Goal: Information Seeking & Learning: Learn about a topic

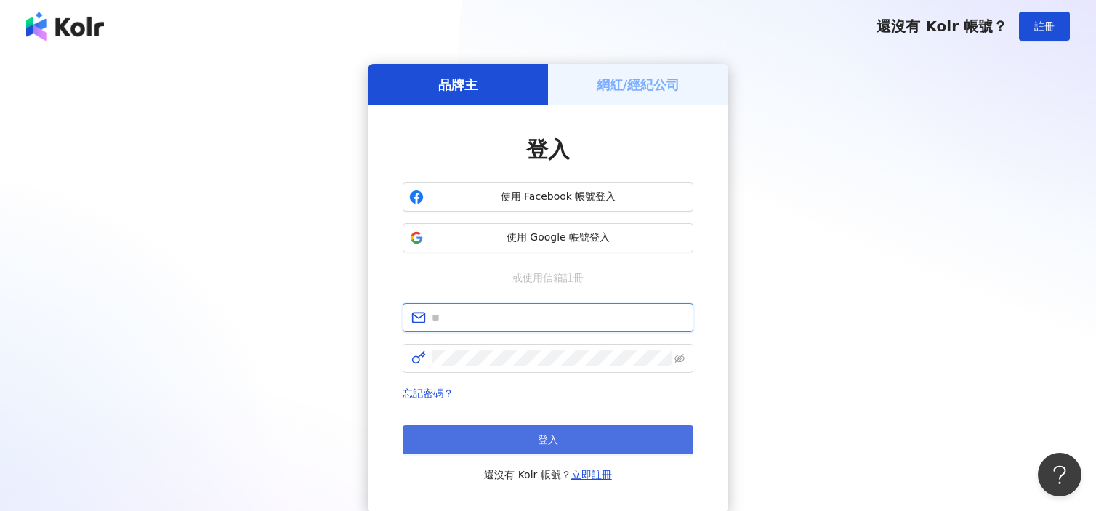
type input "**********"
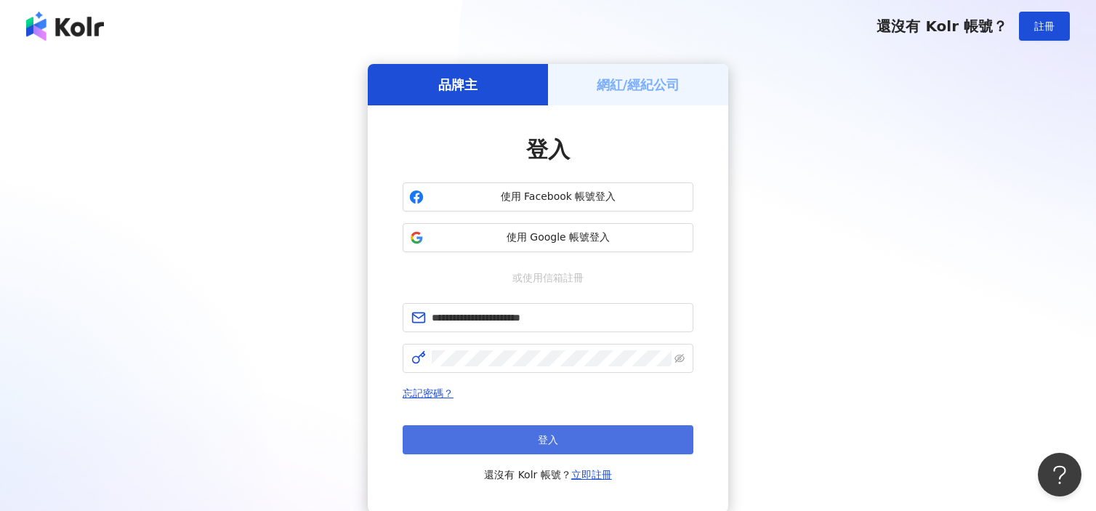
click at [559, 432] on button "登入" at bounding box center [548, 439] width 291 height 29
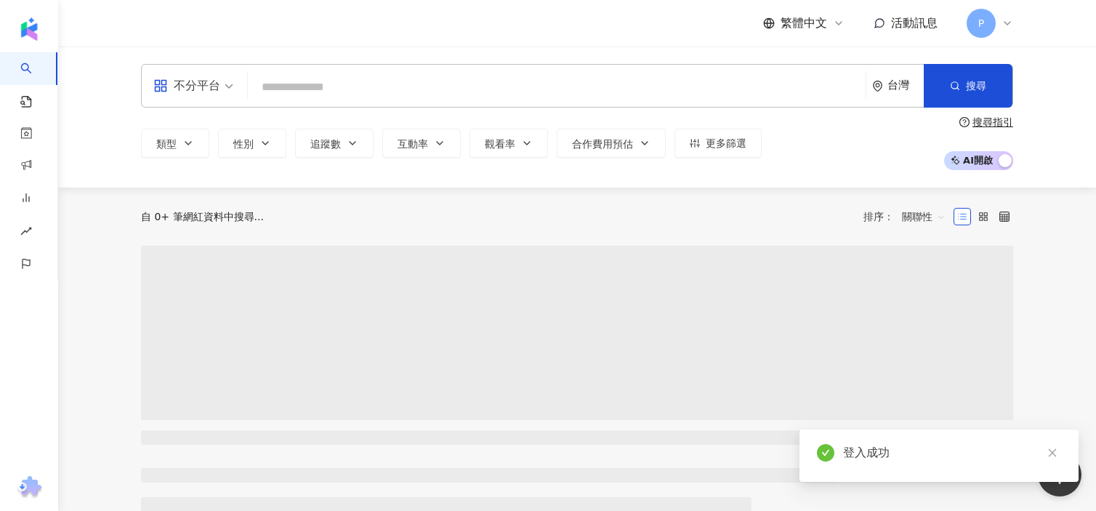
click at [372, 82] on input "search" at bounding box center [557, 87] width 606 height 28
type input "**"
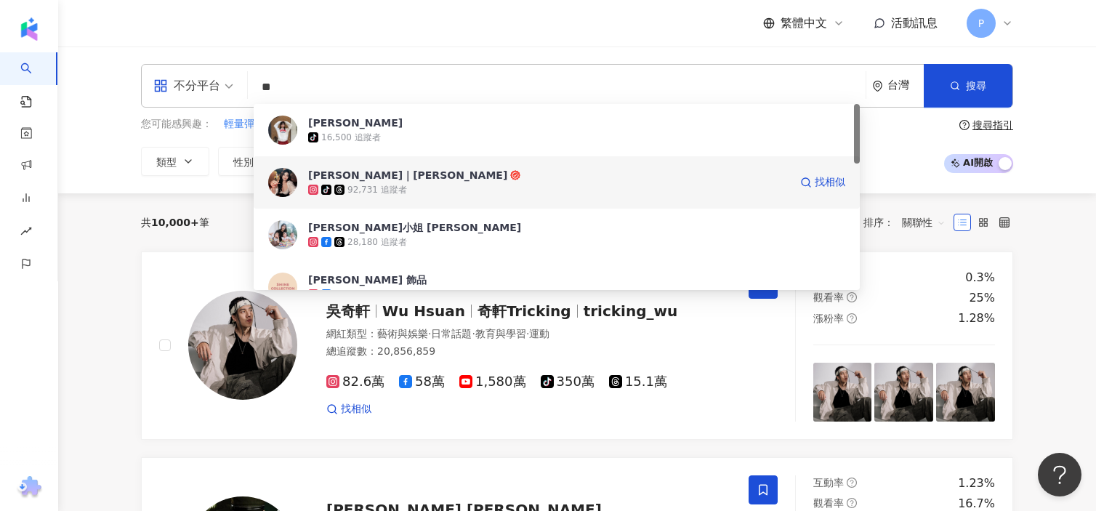
click at [361, 181] on div "[PERSON_NAME]｜[PERSON_NAME]" at bounding box center [407, 175] width 199 height 15
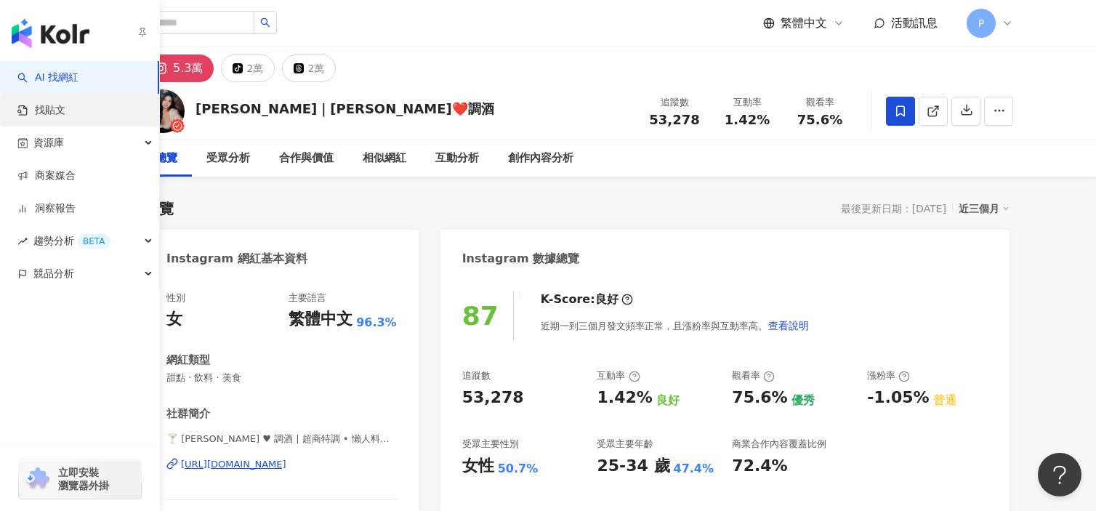
click at [65, 113] on link "找貼文" at bounding box center [41, 110] width 48 height 15
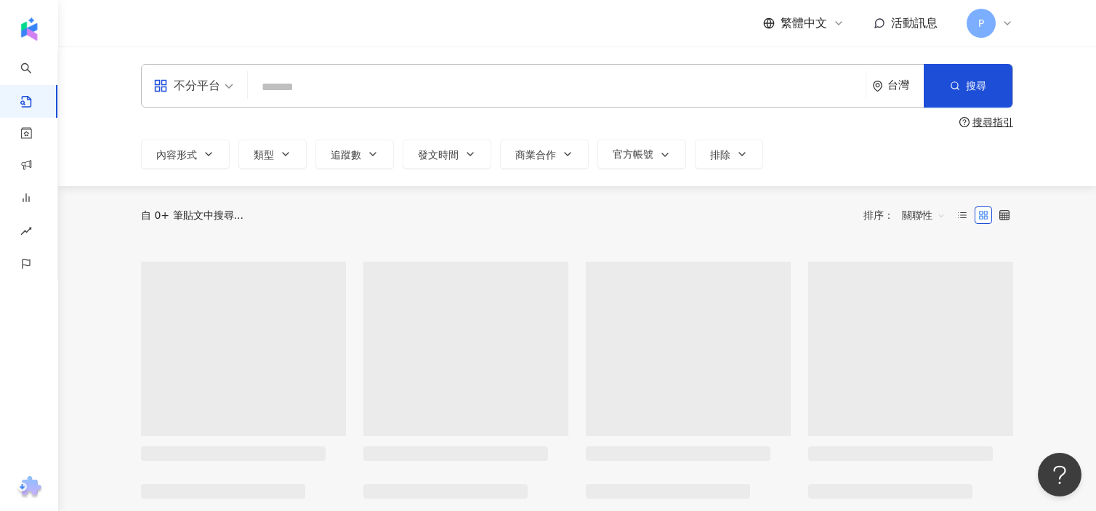
click at [403, 86] on input "search" at bounding box center [557, 86] width 606 height 31
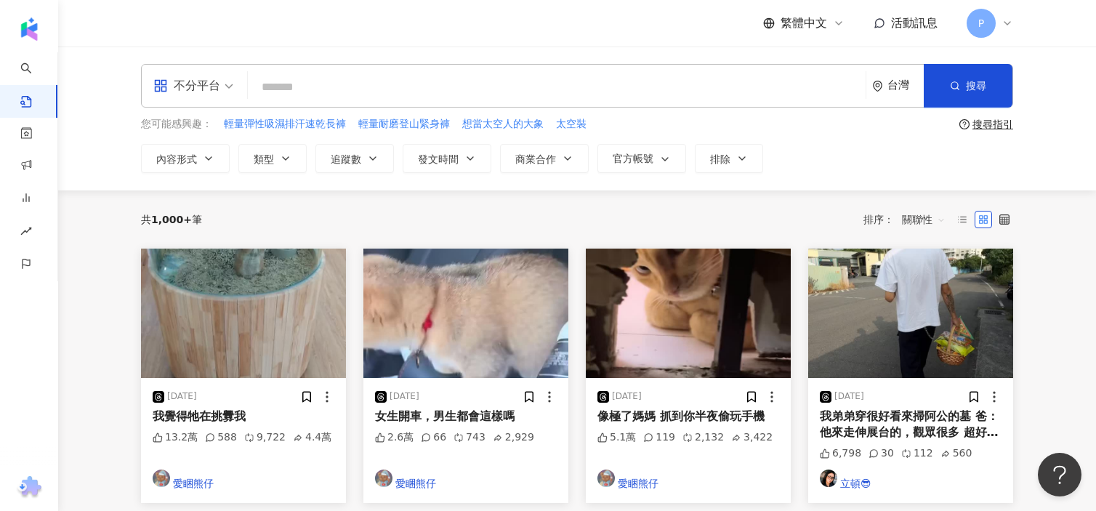
click at [431, 97] on input "search" at bounding box center [557, 86] width 606 height 31
paste input "**********"
type input "**********"
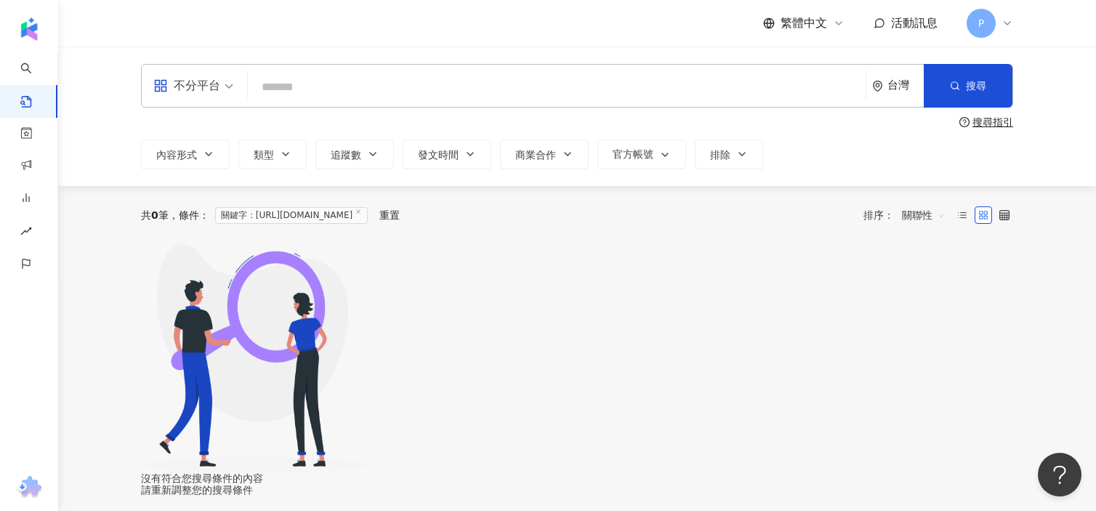
click at [369, 92] on input "search" at bounding box center [557, 86] width 606 height 31
paste input "**********"
type input "**********"
click at [1011, 73] on button "搜尋" at bounding box center [968, 86] width 89 height 44
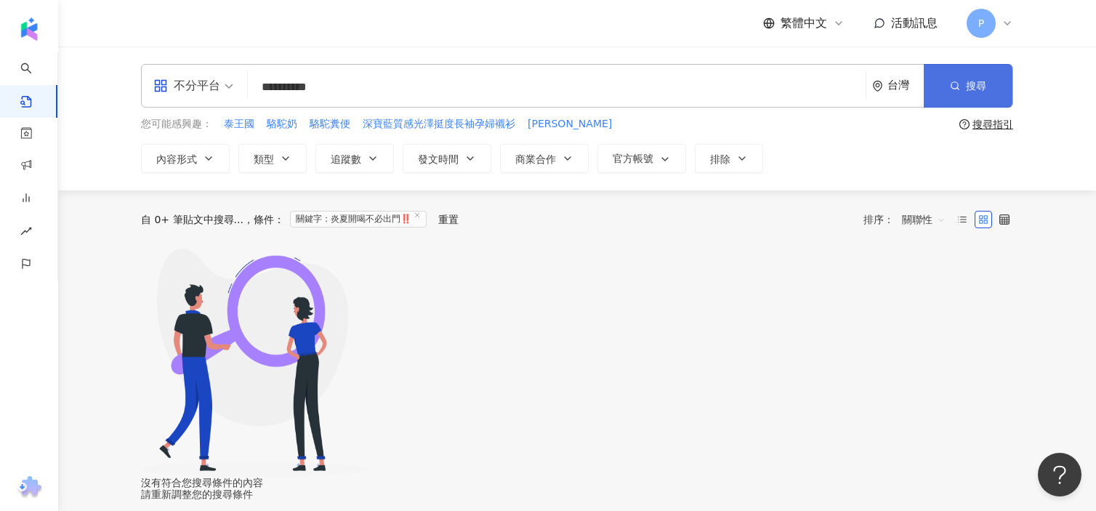
click at [986, 85] on span "搜尋" at bounding box center [976, 86] width 20 height 12
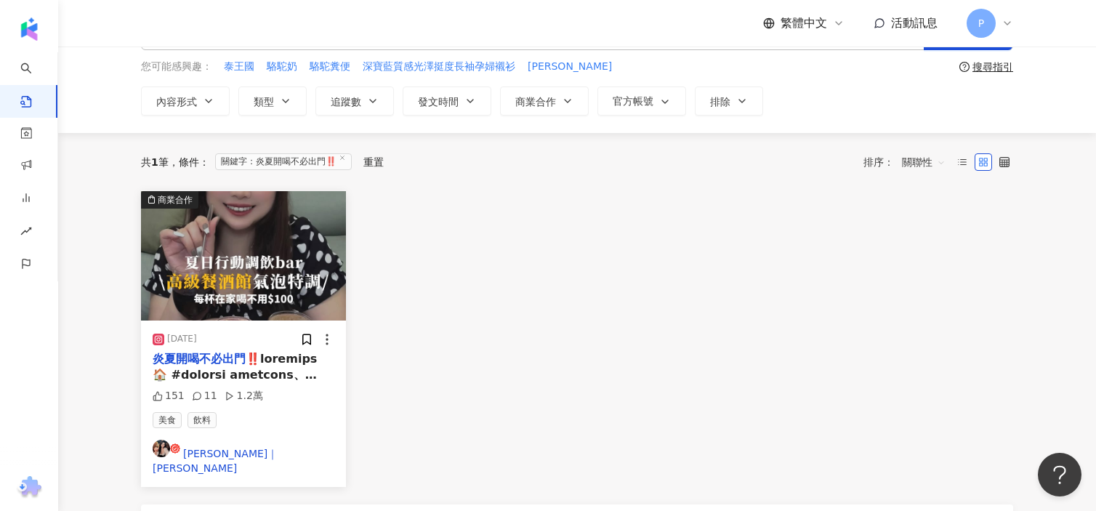
scroll to position [97, 0]
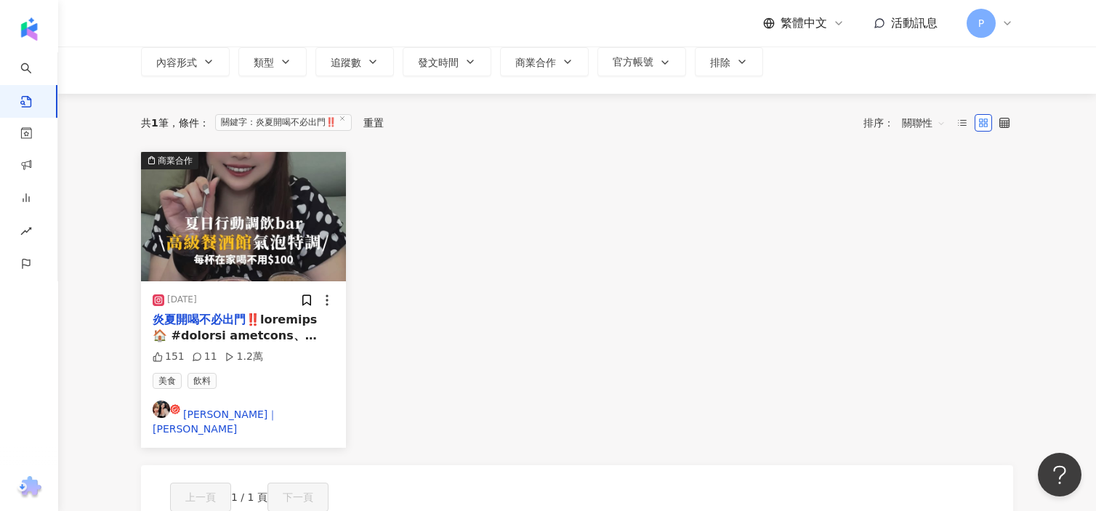
click at [276, 360] on div "151 11 1.2萬" at bounding box center [244, 357] width 182 height 15
click at [276, 234] on img "button" at bounding box center [243, 216] width 205 height 129
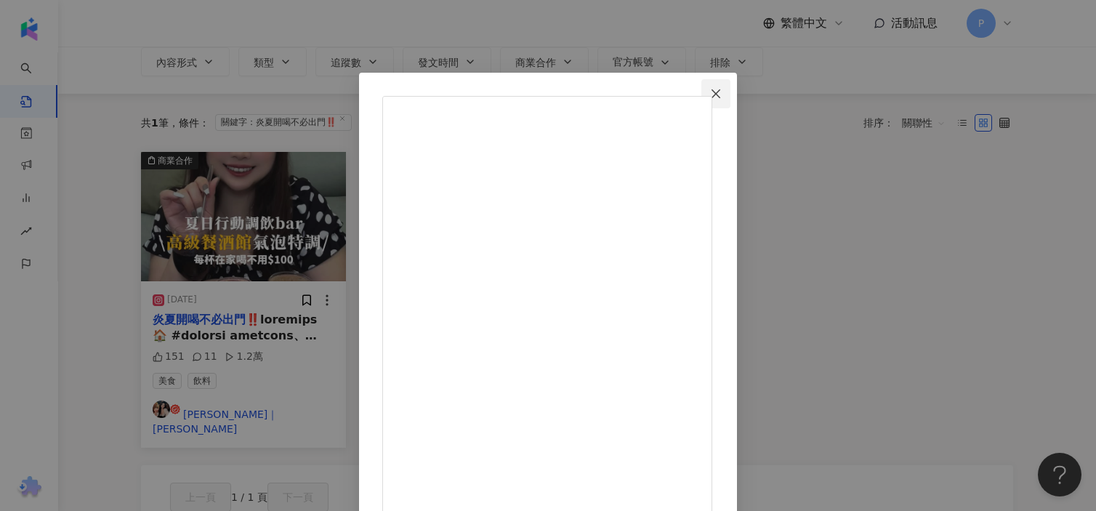
click at [722, 94] on icon "close" at bounding box center [716, 94] width 12 height 12
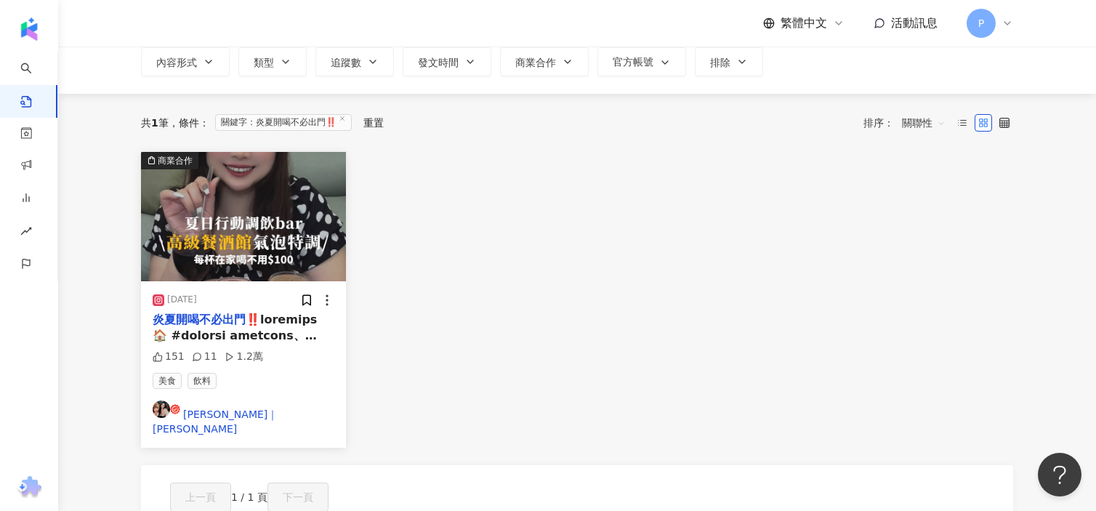
click at [258, 387] on div "美食 飲料" at bounding box center [244, 381] width 182 height 16
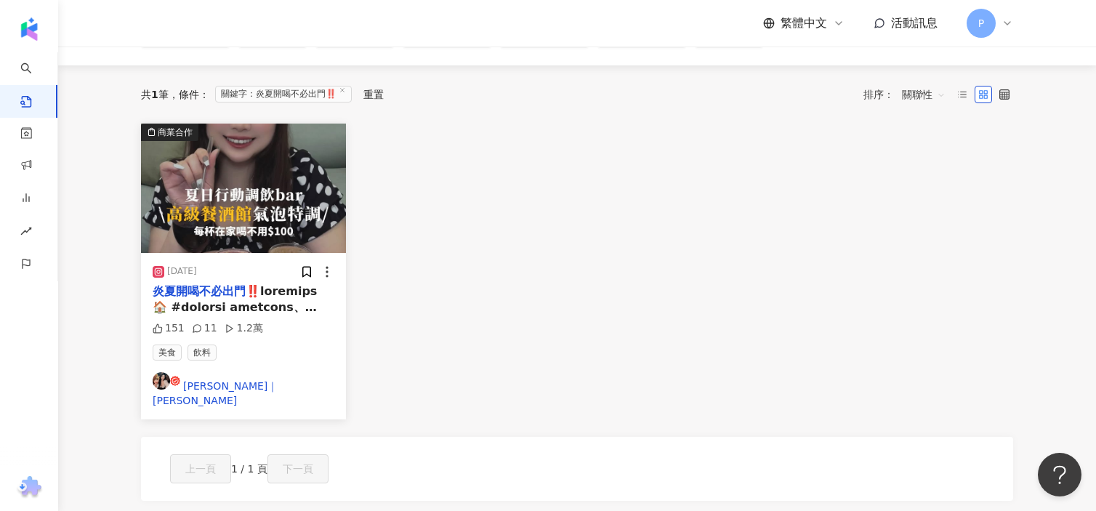
scroll to position [131, 0]
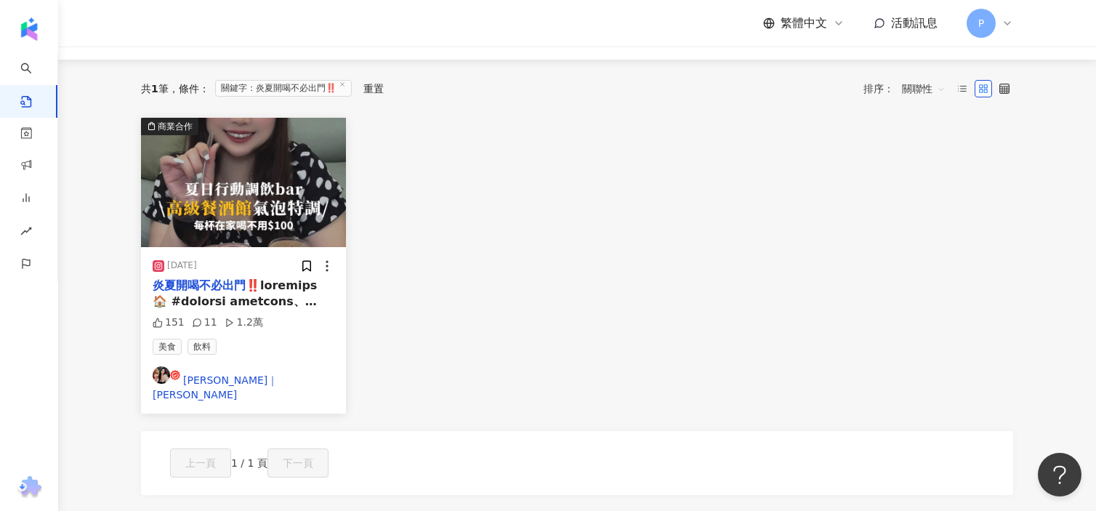
click at [231, 309] on span at bounding box center [243, 505] width 181 height 454
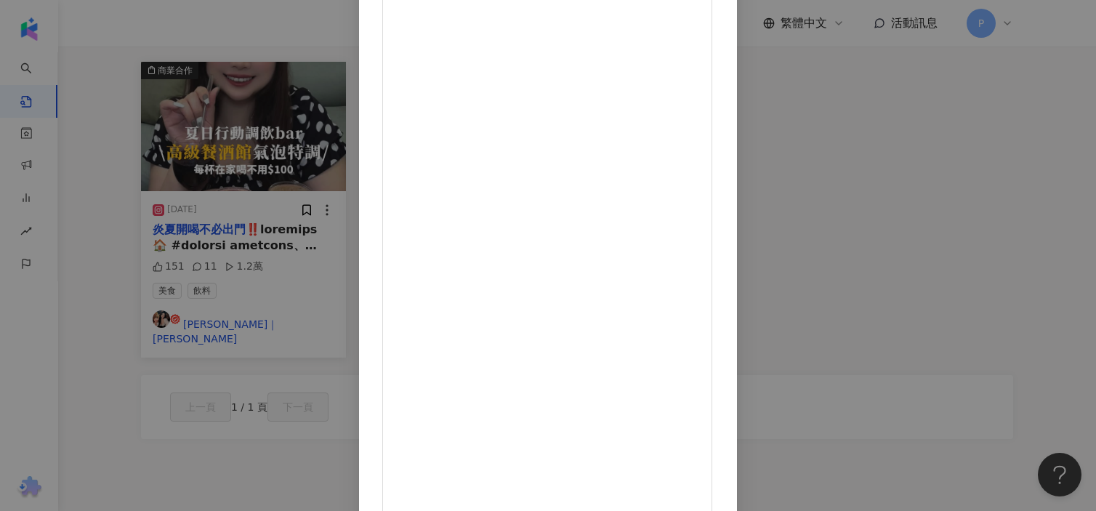
scroll to position [0, 0]
click at [886, 228] on div "[PERSON_NAME]｜[PERSON_NAME] [DATE] 151 11 1.2萬 查看原始貼文" at bounding box center [548, 255] width 1096 height 511
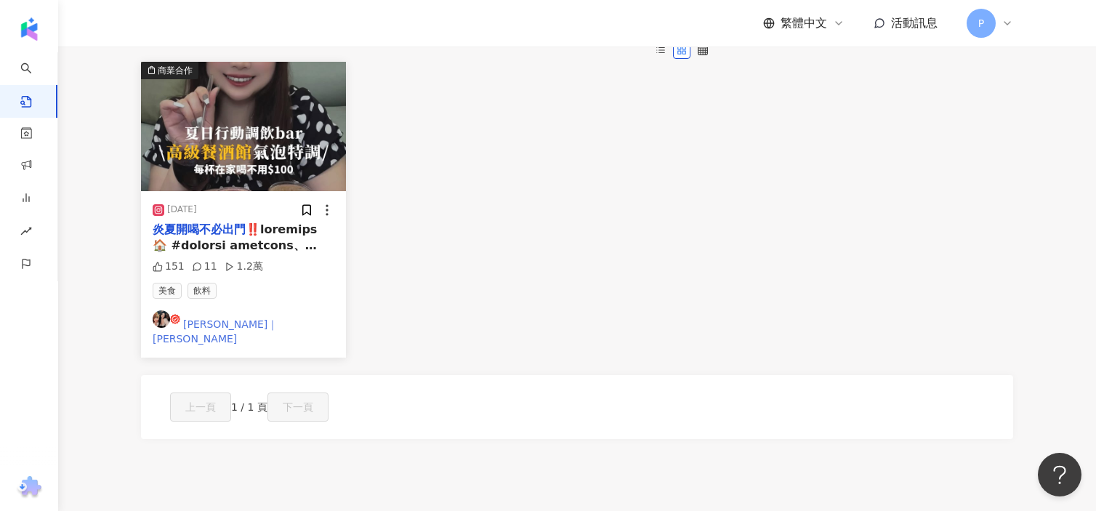
click at [325, 334] on link "[PERSON_NAME]｜[PERSON_NAME]" at bounding box center [244, 328] width 182 height 36
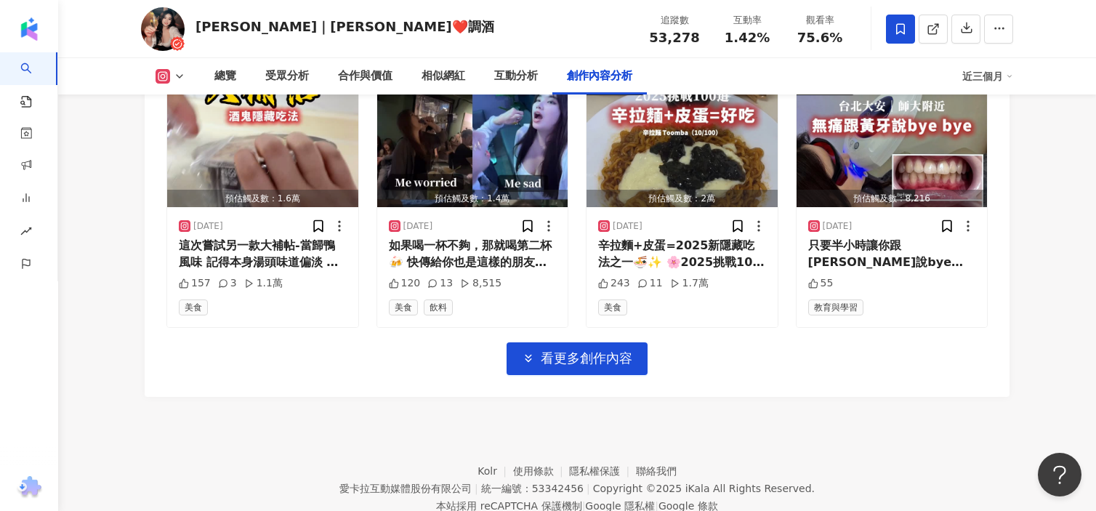
scroll to position [5217, 0]
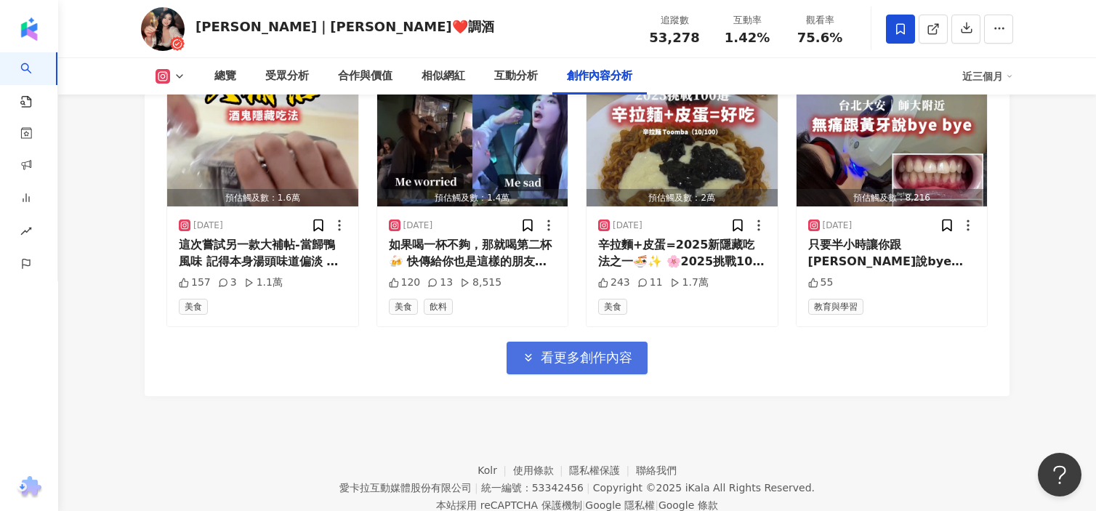
click at [582, 342] on button "看更多創作內容" at bounding box center [577, 358] width 141 height 33
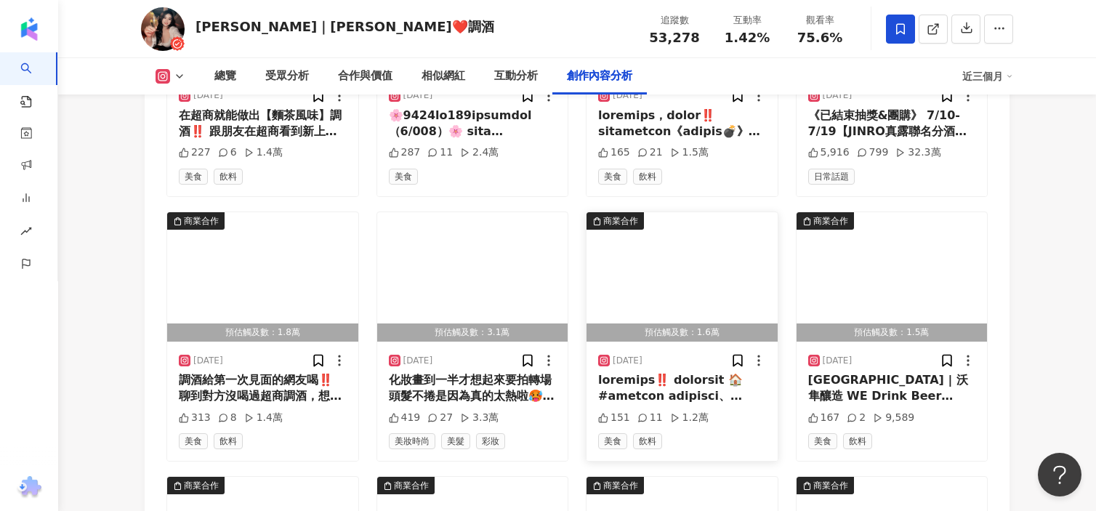
scroll to position [5617, 0]
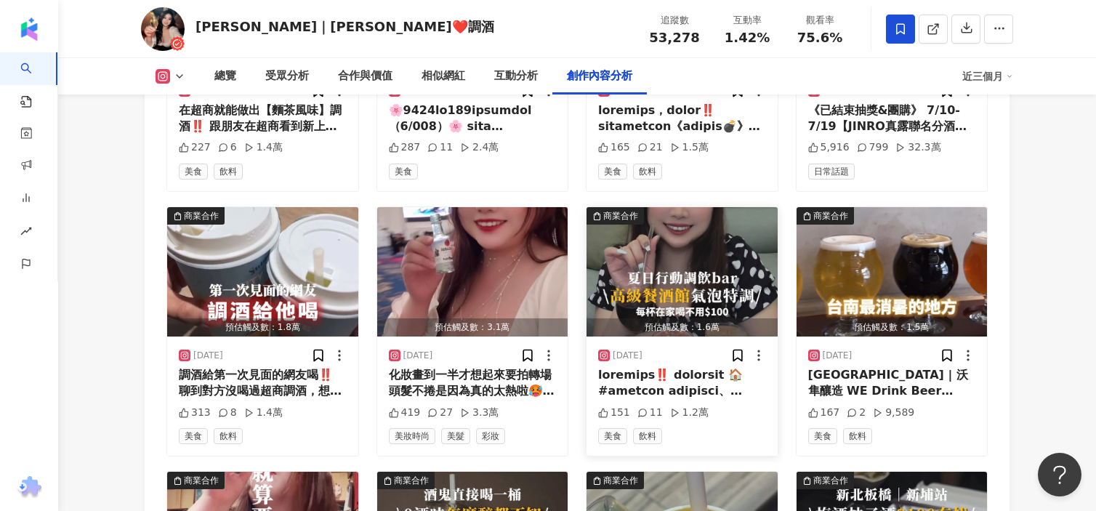
click at [699, 318] on div "預估觸及數：1.6萬" at bounding box center [682, 327] width 191 height 18
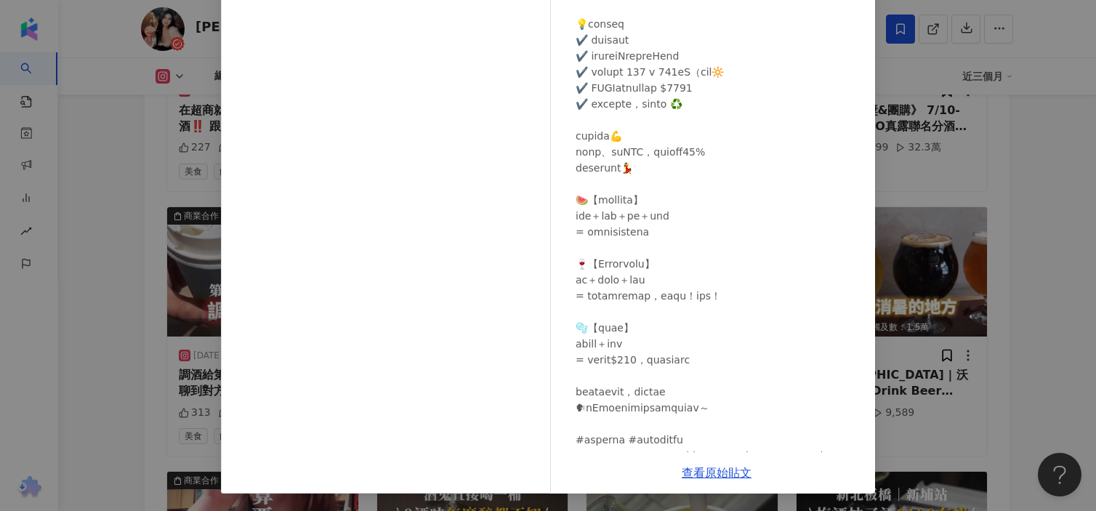
scroll to position [235, 0]
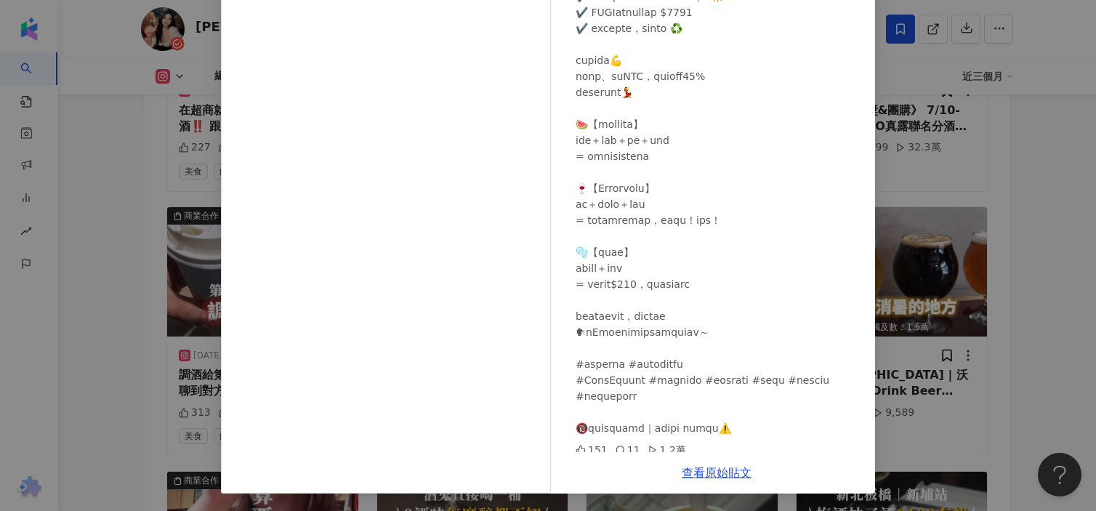
click at [946, 138] on div "[PERSON_NAME]｜[PERSON_NAME] [DATE] 151 11 1.2萬 查看原始貼文" at bounding box center [548, 255] width 1096 height 511
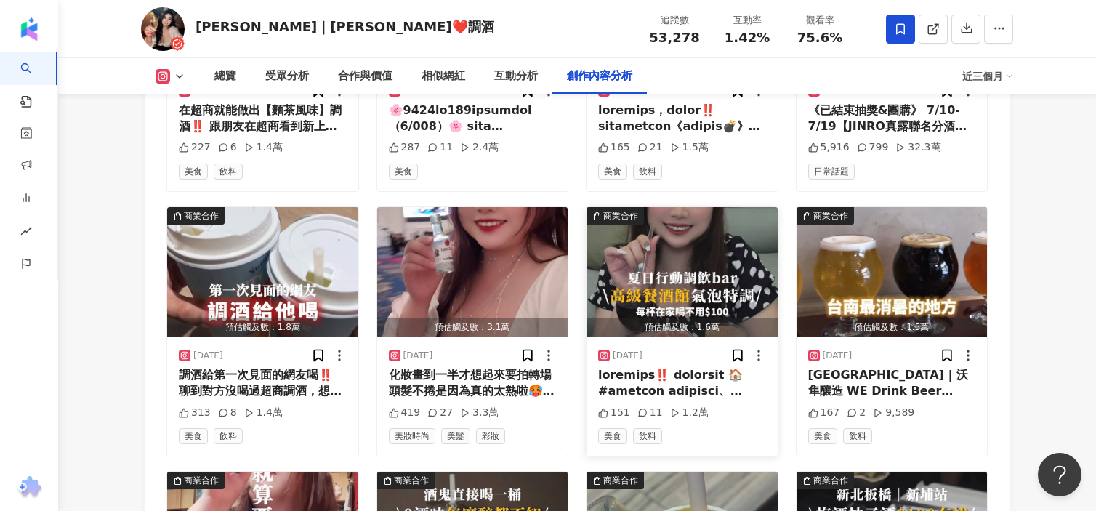
click at [688, 348] on div "[DATE]" at bounding box center [682, 355] width 168 height 15
click at [634, 350] on div "[DATE]" at bounding box center [628, 356] width 30 height 12
click at [657, 318] on div "預估觸及數：1.6萬" at bounding box center [682, 327] width 191 height 18
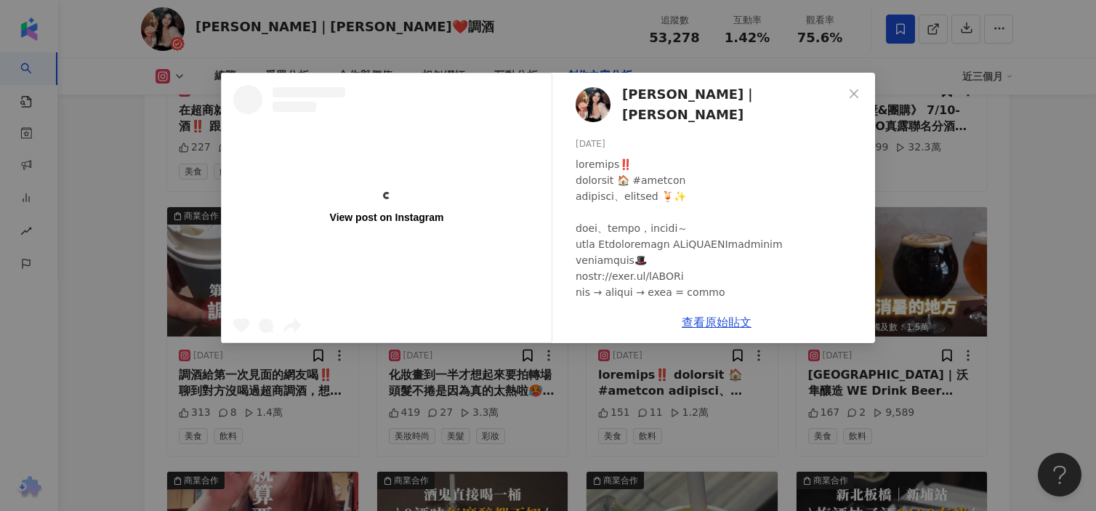
click at [657, 291] on div at bounding box center [720, 484] width 288 height 656
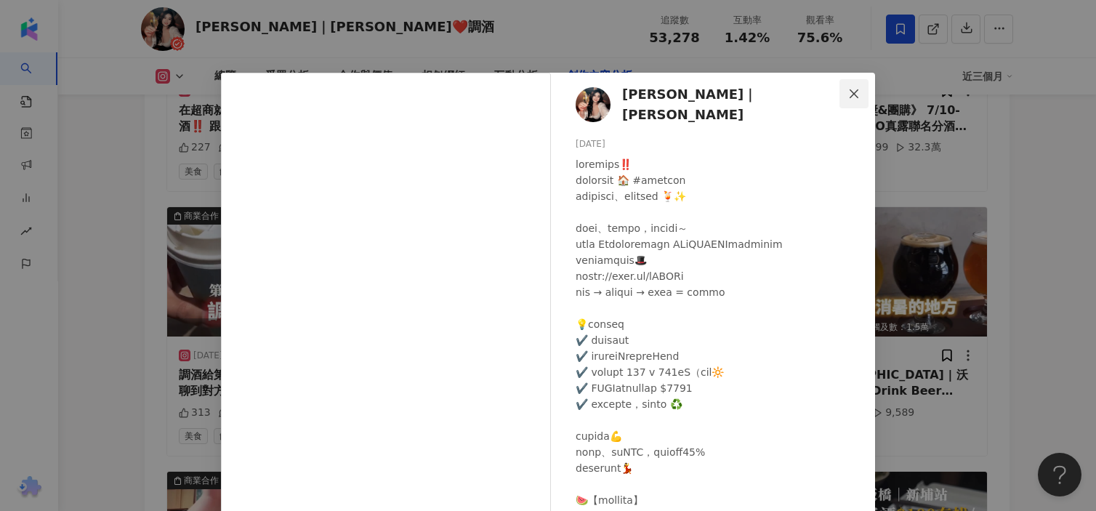
click at [856, 93] on icon "close" at bounding box center [854, 94] width 12 height 12
